Goal: Task Accomplishment & Management: Manage account settings

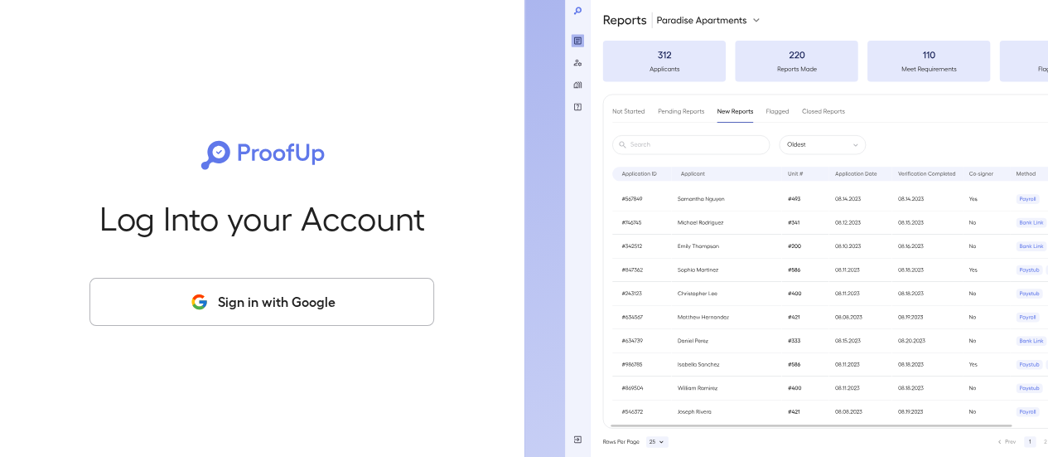
click at [320, 299] on button "Sign in with Google" at bounding box center [262, 302] width 345 height 48
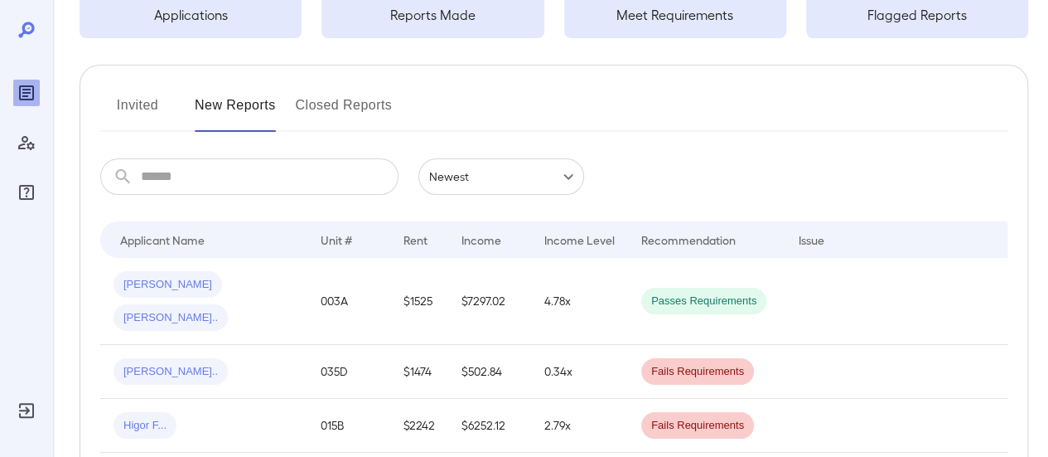
scroll to position [166, 0]
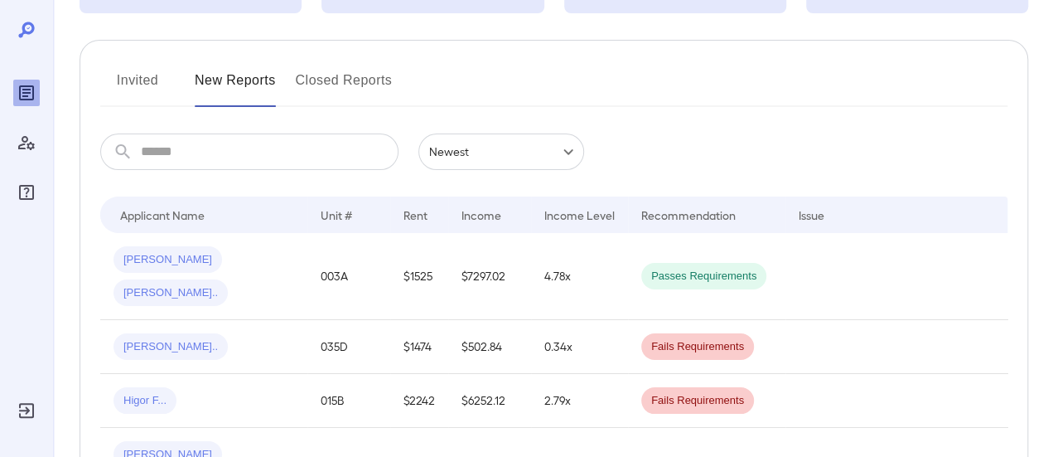
click at [151, 75] on button "Invited" at bounding box center [137, 87] width 75 height 40
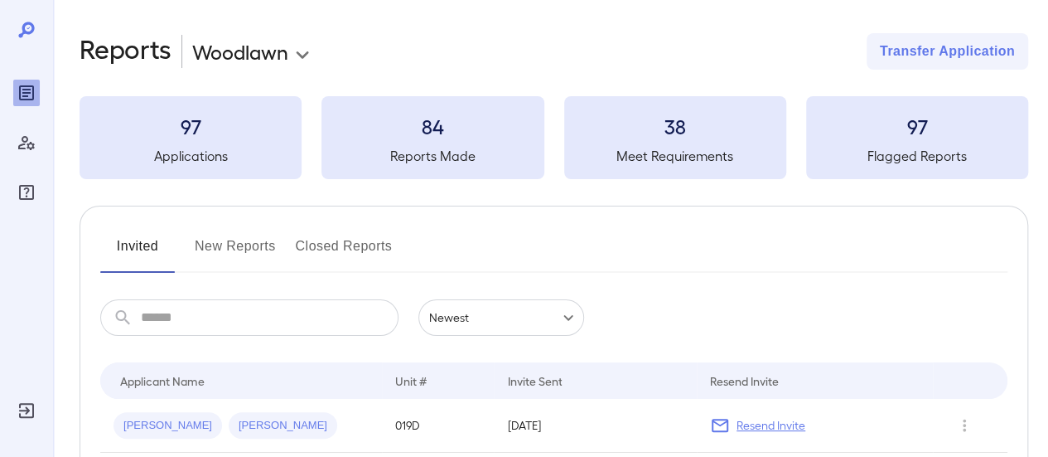
click at [235, 236] on button "New Reports" at bounding box center [235, 253] width 81 height 40
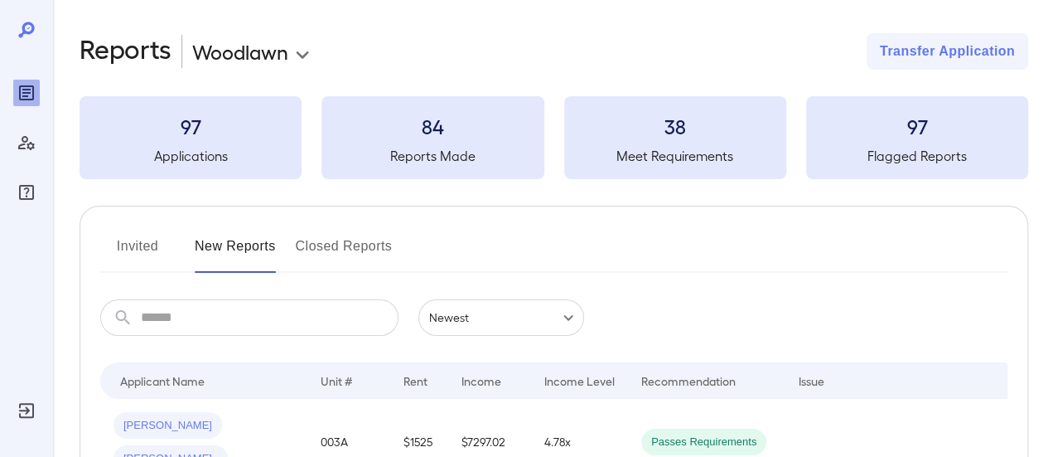
click at [398, 143] on div "84 Reports Made" at bounding box center [433, 137] width 222 height 83
click at [317, 241] on button "Closed Reports" at bounding box center [344, 253] width 97 height 40
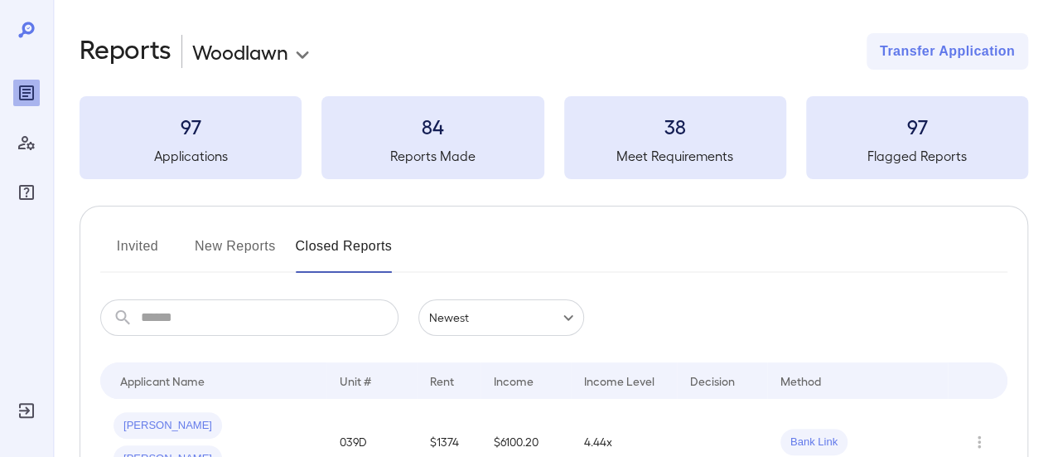
click at [129, 239] on button "Invited" at bounding box center [137, 253] width 75 height 40
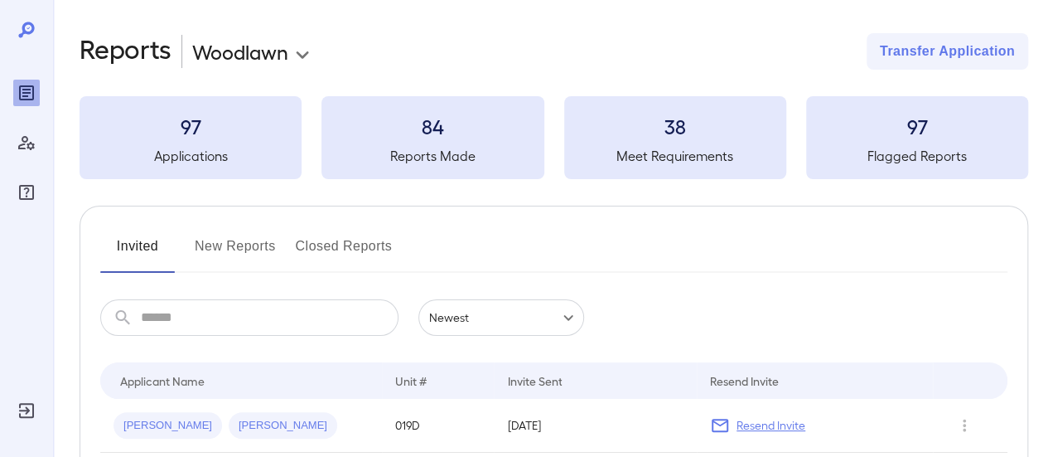
click at [239, 246] on button "New Reports" at bounding box center [235, 253] width 81 height 40
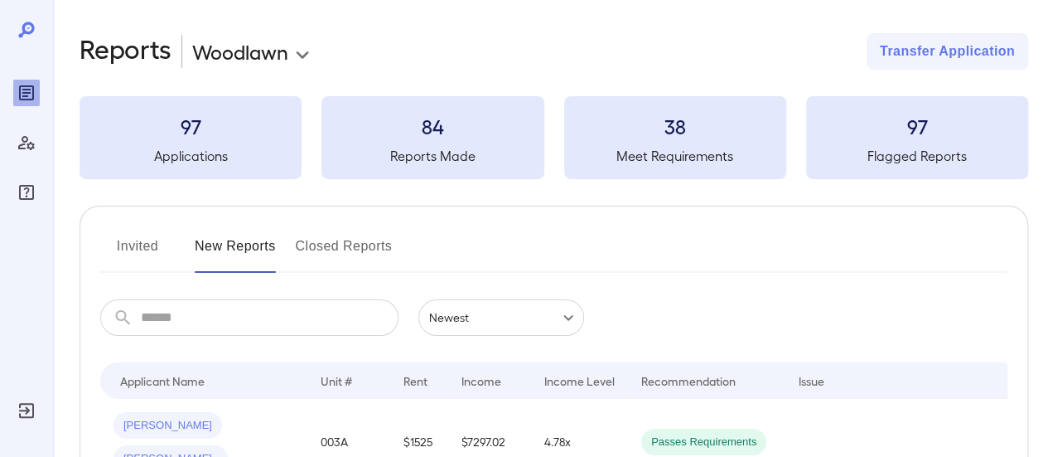
click at [144, 244] on button "Invited" at bounding box center [137, 253] width 75 height 40
